Goal: Entertainment & Leisure: Consume media (video, audio)

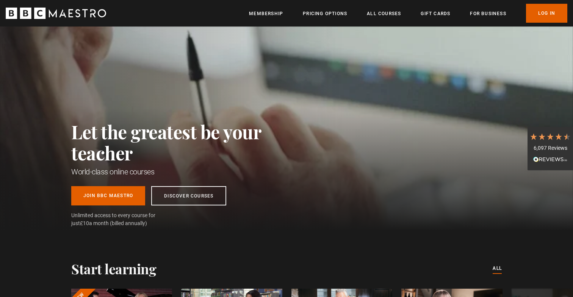
scroll to position [0, 198]
click at [558, 11] on link "Log In" at bounding box center [546, 13] width 41 height 19
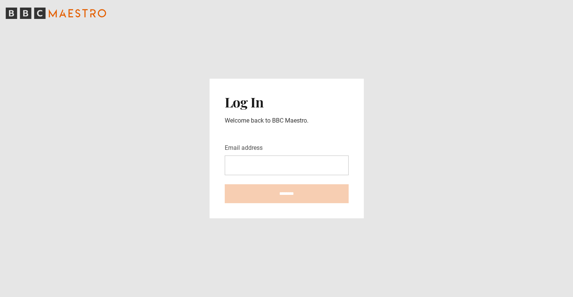
click at [256, 161] on input "Email address" at bounding box center [287, 166] width 124 height 20
type input "*"
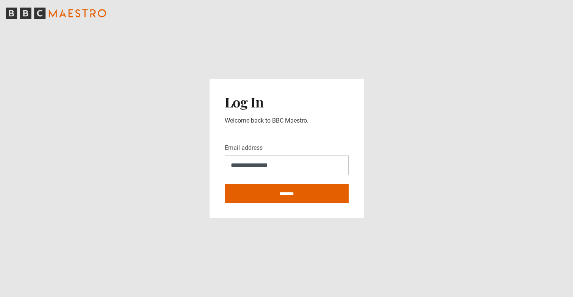
type input "**********"
click at [225, 184] on input "********" at bounding box center [287, 193] width 124 height 19
type input "**********"
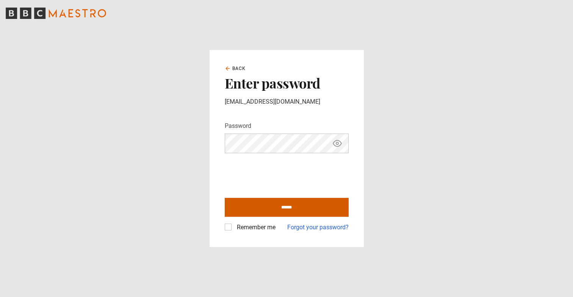
click at [271, 203] on input "******" at bounding box center [287, 207] width 124 height 19
type input "**********"
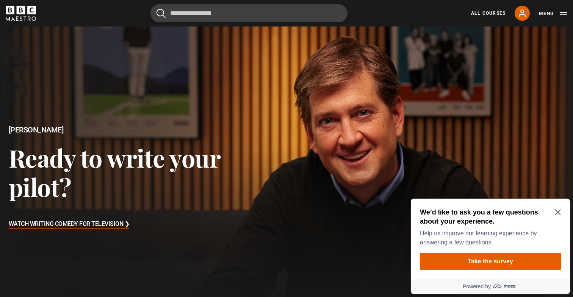
click at [557, 212] on icon "Close Maze Prompt" at bounding box center [557, 212] width 6 height 6
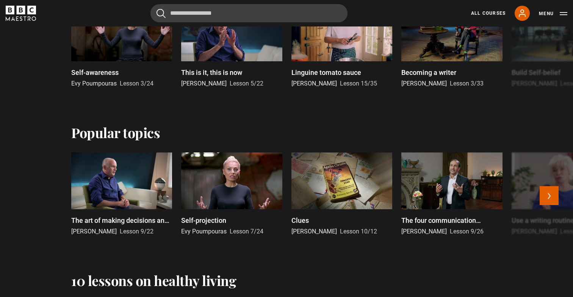
scroll to position [424, 0]
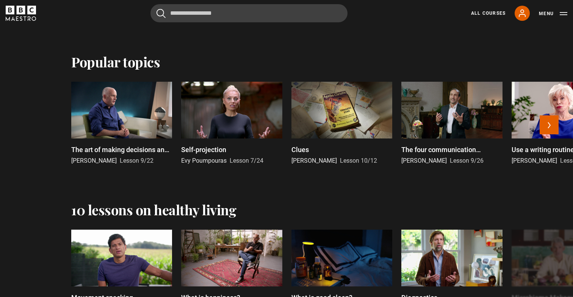
click at [140, 147] on p "The art of making decisions and the joy of missing out" at bounding box center [121, 150] width 101 height 10
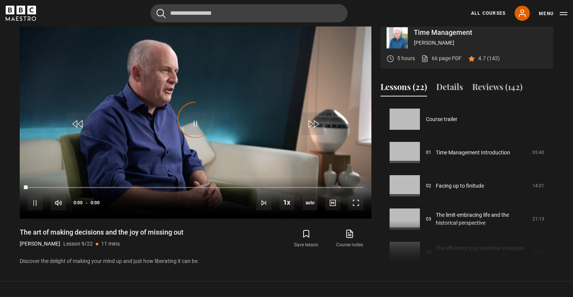
scroll to position [267, 0]
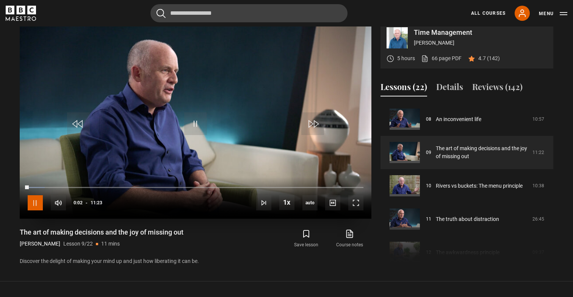
click at [36, 211] on span "Video Player" at bounding box center [35, 202] width 15 height 15
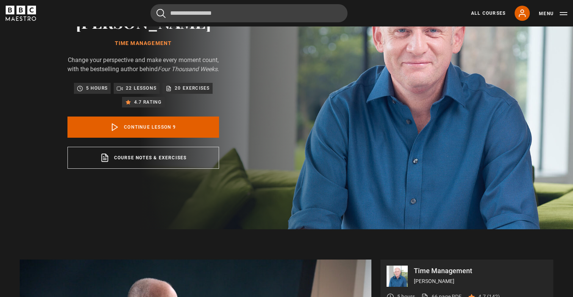
scroll to position [0, 0]
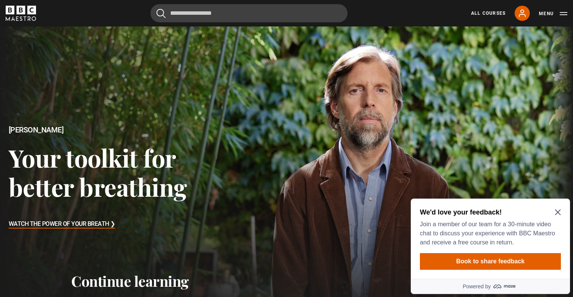
click at [557, 213] on icon "Close Maze Prompt" at bounding box center [557, 213] width 6 height 6
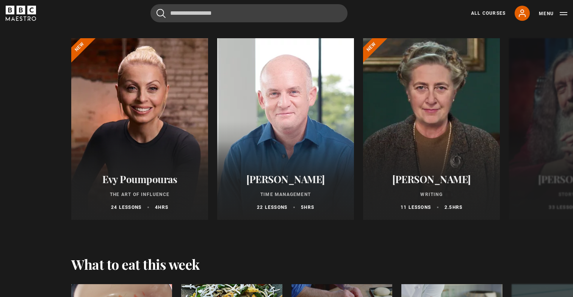
scroll to position [863, 0]
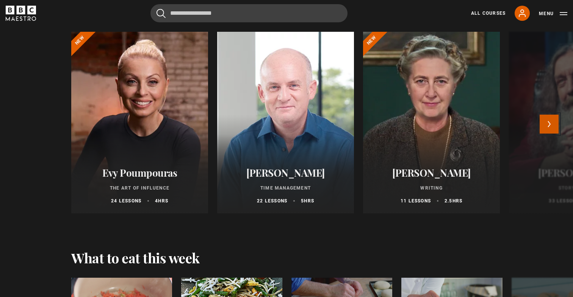
click at [546, 123] on button "Next" at bounding box center [548, 124] width 19 height 19
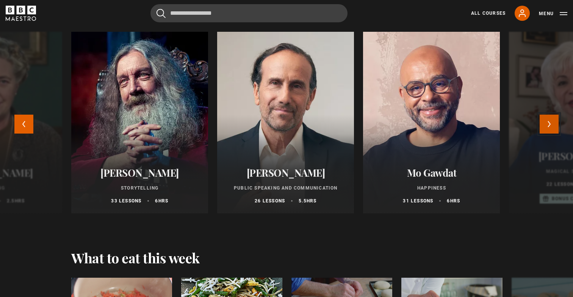
click at [546, 123] on button "Next" at bounding box center [548, 124] width 19 height 19
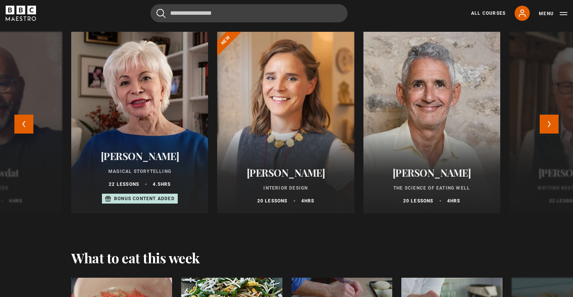
drag, startPoint x: 546, startPoint y: 123, endPoint x: 138, endPoint y: 151, distance: 408.9
click at [137, 153] on div "Evy Poumpouras The Art of Influence 24 lessons 4 hrs New Oliver Burkeman Time M…" at bounding box center [286, 127] width 488 height 191
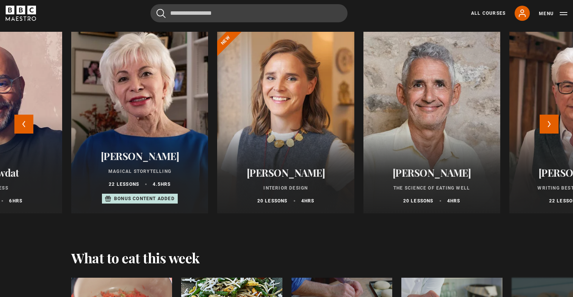
click at [144, 135] on div at bounding box center [139, 123] width 150 height 200
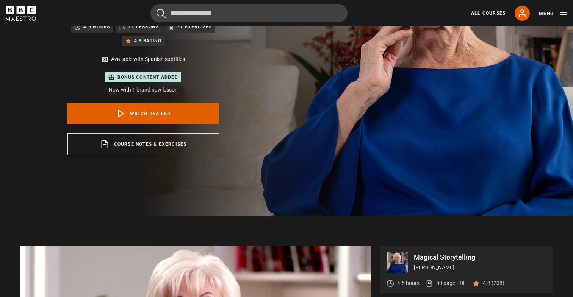
scroll to position [155, 0]
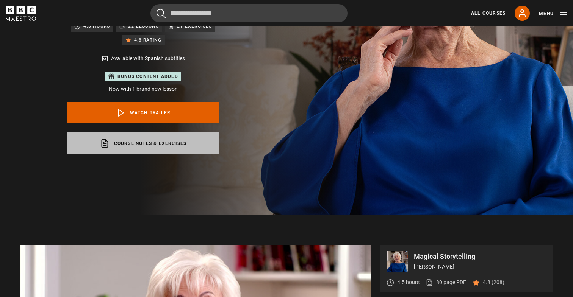
click at [169, 143] on link "Course notes & exercises opens in a new tab" at bounding box center [142, 144] width 151 height 22
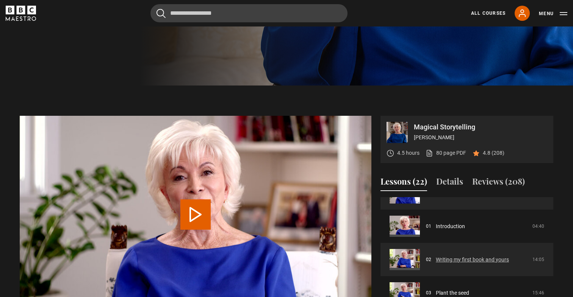
scroll to position [0, 0]
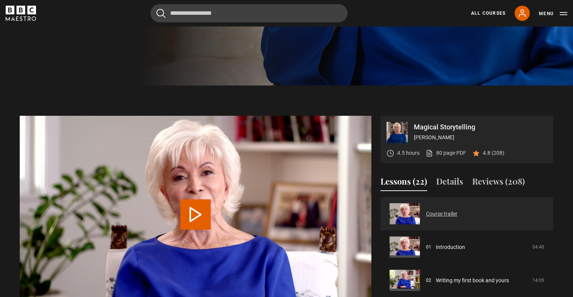
click at [426, 211] on link "Course trailer" at bounding box center [441, 214] width 31 height 8
click at [190, 208] on button "Play Video" at bounding box center [195, 215] width 30 height 30
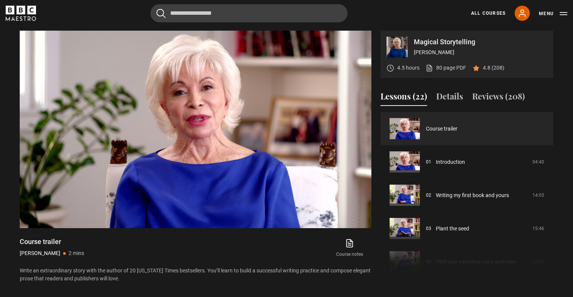
copy p "[PERSON_NAME]"
drag, startPoint x: 20, startPoint y: 255, endPoint x: 52, endPoint y: 256, distance: 32.6
click at [52, 256] on p "[PERSON_NAME]" at bounding box center [40, 254] width 41 height 8
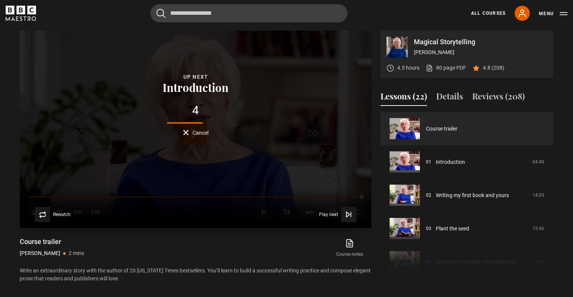
click at [197, 105] on div "4" at bounding box center [195, 111] width 70 height 12
click at [345, 212] on icon "Video Player" at bounding box center [349, 215] width 8 height 8
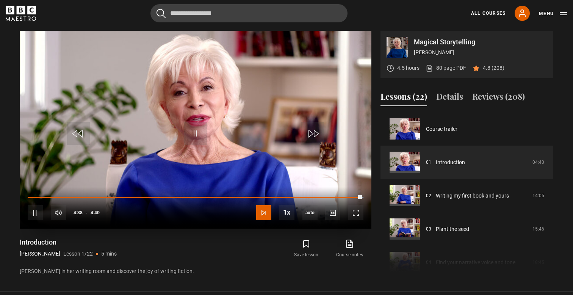
click at [267, 214] on span "Video Player" at bounding box center [263, 212] width 15 height 15
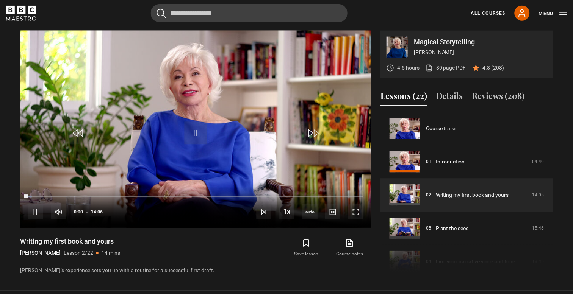
scroll to position [33, 0]
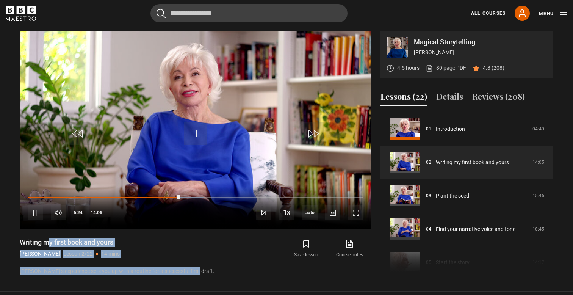
drag, startPoint x: 203, startPoint y: 269, endPoint x: 13, endPoint y: 234, distance: 193.2
click at [13, 234] on section "Magical Storytelling Isabel Allende 4.5 hours 80 page PDF (opens in new tab) 4.…" at bounding box center [286, 145] width 573 height 291
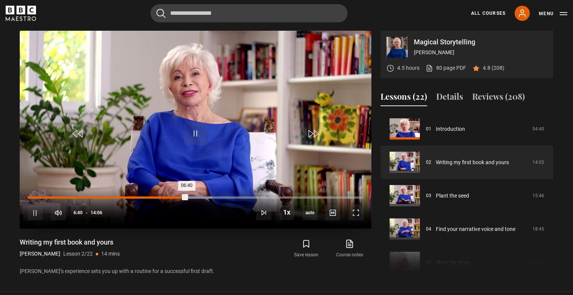
click at [175, 197] on div "Loaded : 54.96% 06:11 06:40" at bounding box center [196, 197] width 336 height 2
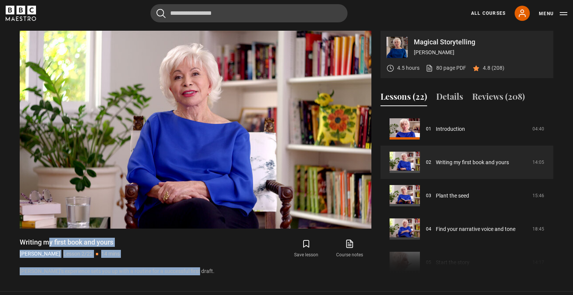
drag, startPoint x: 207, startPoint y: 273, endPoint x: 3, endPoint y: 240, distance: 206.5
click at [3, 240] on section "Magical Storytelling Isabel Allende 4.5 hours 80 page PDF (opens in new tab) 4.…" at bounding box center [286, 145] width 573 height 291
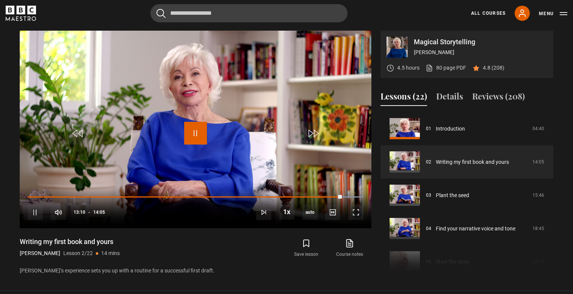
drag, startPoint x: 195, startPoint y: 130, endPoint x: 199, endPoint y: 266, distance: 135.7
click at [198, 267] on div "Video Player is loading. Play Lesson Writing my first book and yours 10s Skip B…" at bounding box center [195, 153] width 351 height 245
click at [199, 266] on div "Writing my first book and yours Isabel Allende Lesson 2/22 14 mins Isabel’s exp…" at bounding box center [195, 255] width 351 height 37
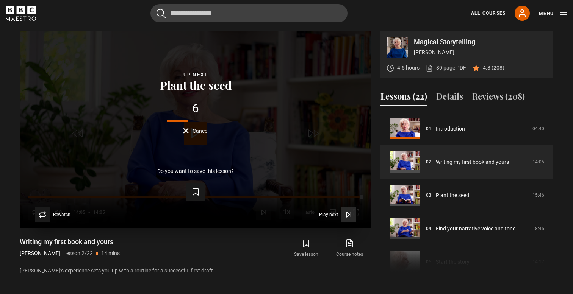
click at [337, 214] on span "Play next" at bounding box center [328, 214] width 19 height 5
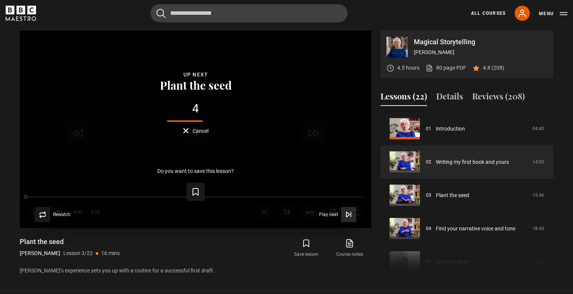
click at [351, 215] on icon "Video Player" at bounding box center [351, 214] width 0 height 5
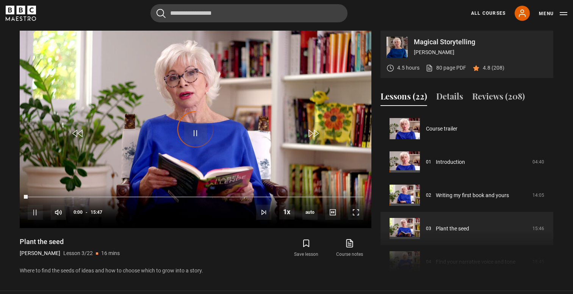
scroll to position [67, 0]
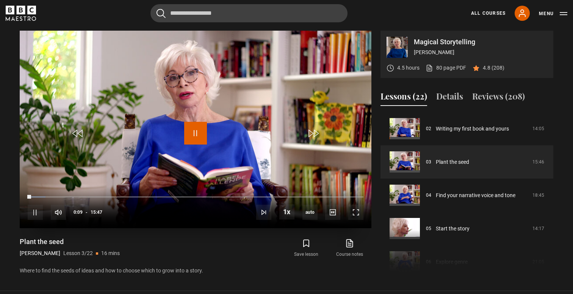
click at [196, 131] on span "Video Player" at bounding box center [195, 133] width 23 height 23
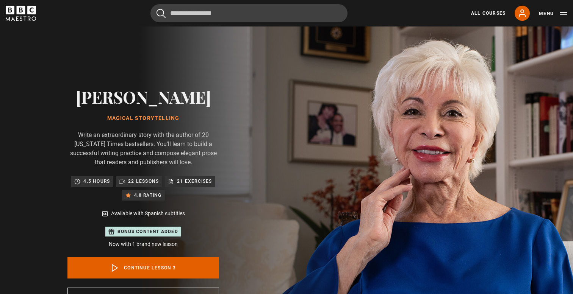
scroll to position [67, 0]
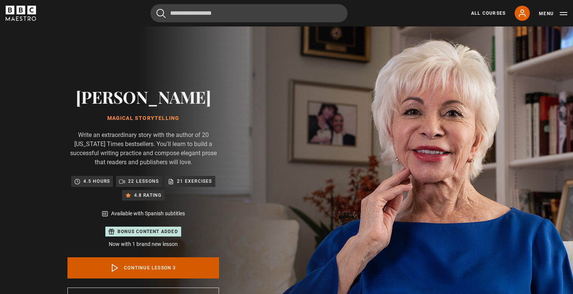
click at [169, 273] on link "Continue lesson 3" at bounding box center [142, 268] width 151 height 21
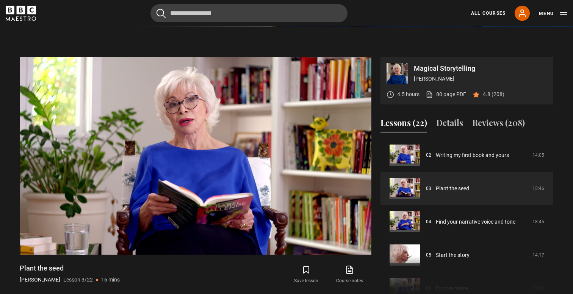
scroll to position [344, 0]
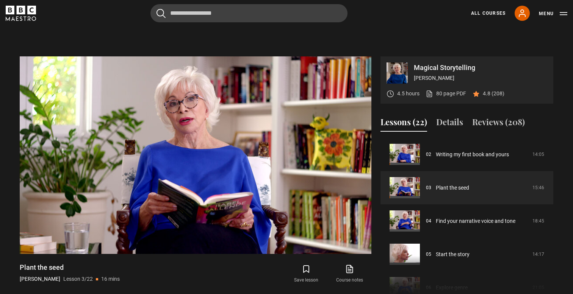
drag, startPoint x: 94, startPoint y: 279, endPoint x: 121, endPoint y: 279, distance: 26.9
click at [121, 279] on div "Plant the seed [PERSON_NAME] Lesson 3/22 16 mins" at bounding box center [109, 274] width 179 height 22
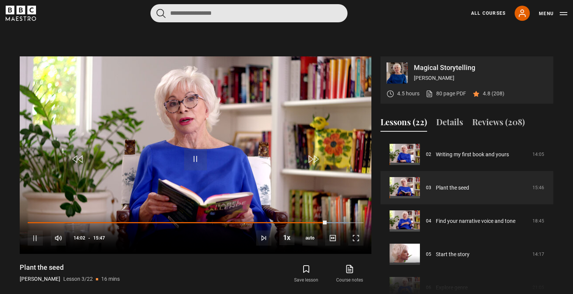
click at [214, 12] on input "Search" at bounding box center [248, 13] width 197 height 18
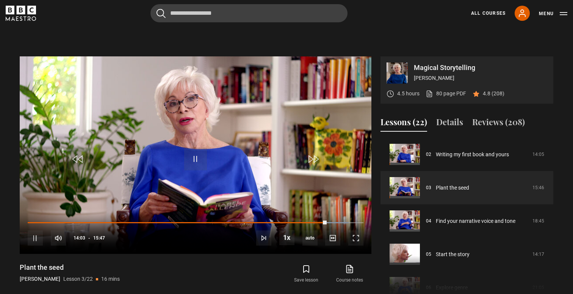
click at [70, 39] on section "Magical Storytelling [PERSON_NAME] 4.5 hours 80 page PDF (opens in new tab) 4.8…" at bounding box center [286, 171] width 573 height 291
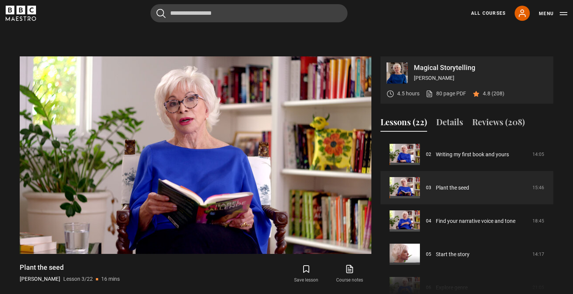
drag, startPoint x: 128, startPoint y: 280, endPoint x: 13, endPoint y: 267, distance: 115.5
click at [13, 267] on section "Magical Storytelling [PERSON_NAME] 4.5 hours 80 page PDF (opens in new tab) 4.8…" at bounding box center [286, 171] width 573 height 291
drag, startPoint x: 13, startPoint y: 267, endPoint x: 140, endPoint y: 282, distance: 127.4
click at [140, 282] on section "Magical Storytelling [PERSON_NAME] 4.5 hours 80 page PDF (opens in new tab) 4.8…" at bounding box center [286, 171] width 573 height 291
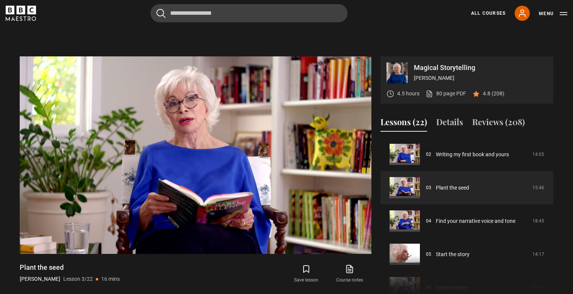
click at [140, 282] on div "Plant the seed [PERSON_NAME] Lesson 3/22 16 mins" at bounding box center [109, 274] width 179 height 22
drag, startPoint x: 140, startPoint y: 282, endPoint x: 16, endPoint y: 266, distance: 124.4
click at [16, 266] on div "Magical Storytelling [PERSON_NAME] 4.5 hours 80 page PDF (opens in new tab) 4.8…" at bounding box center [286, 178] width 545 height 245
drag, startPoint x: 16, startPoint y: 266, endPoint x: 117, endPoint y: 283, distance: 102.4
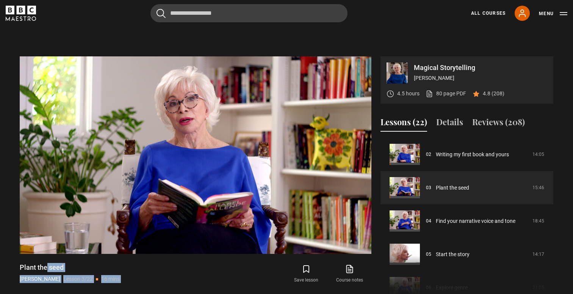
click at [117, 283] on div "Magical Storytelling [PERSON_NAME] 4.5 hours 80 page PDF (opens in new tab) 4.8…" at bounding box center [286, 178] width 545 height 245
click at [117, 283] on div "Plant the seed [PERSON_NAME] Lesson 3/22 16 mins" at bounding box center [109, 274] width 179 height 22
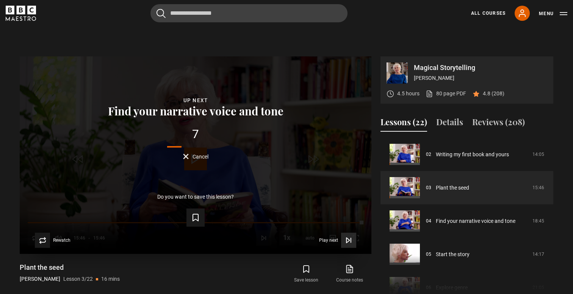
click at [342, 243] on span "Video Player" at bounding box center [348, 240] width 15 height 15
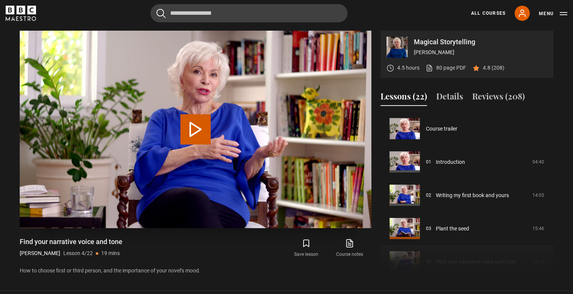
scroll to position [100, 0]
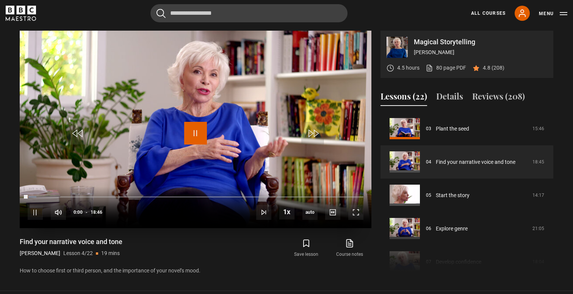
click at [196, 128] on span "Video Player" at bounding box center [195, 133] width 23 height 23
